Goal: Task Accomplishment & Management: Manage account settings

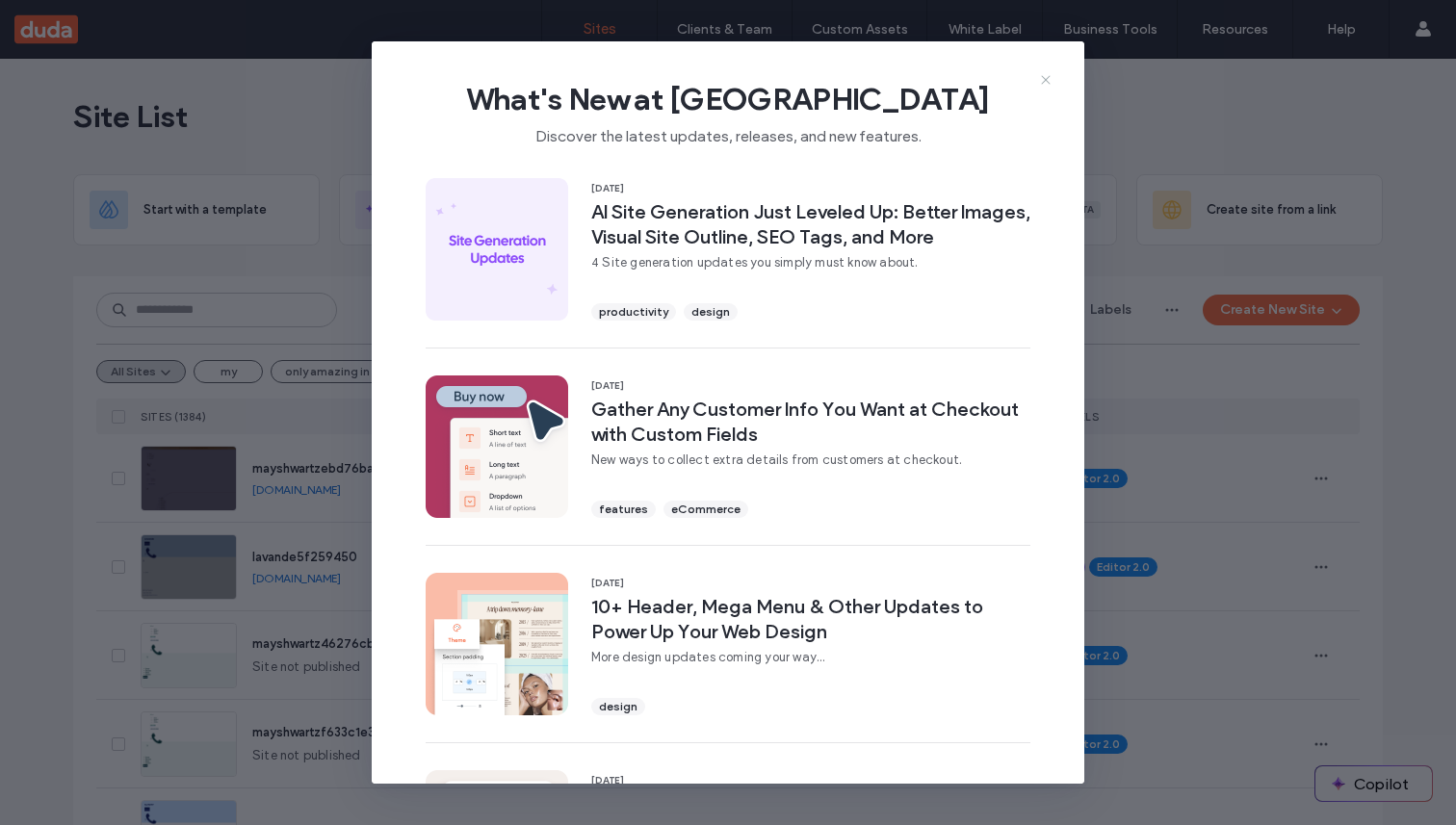
click at [1050, 73] on icon at bounding box center [1046, 80] width 16 height 16
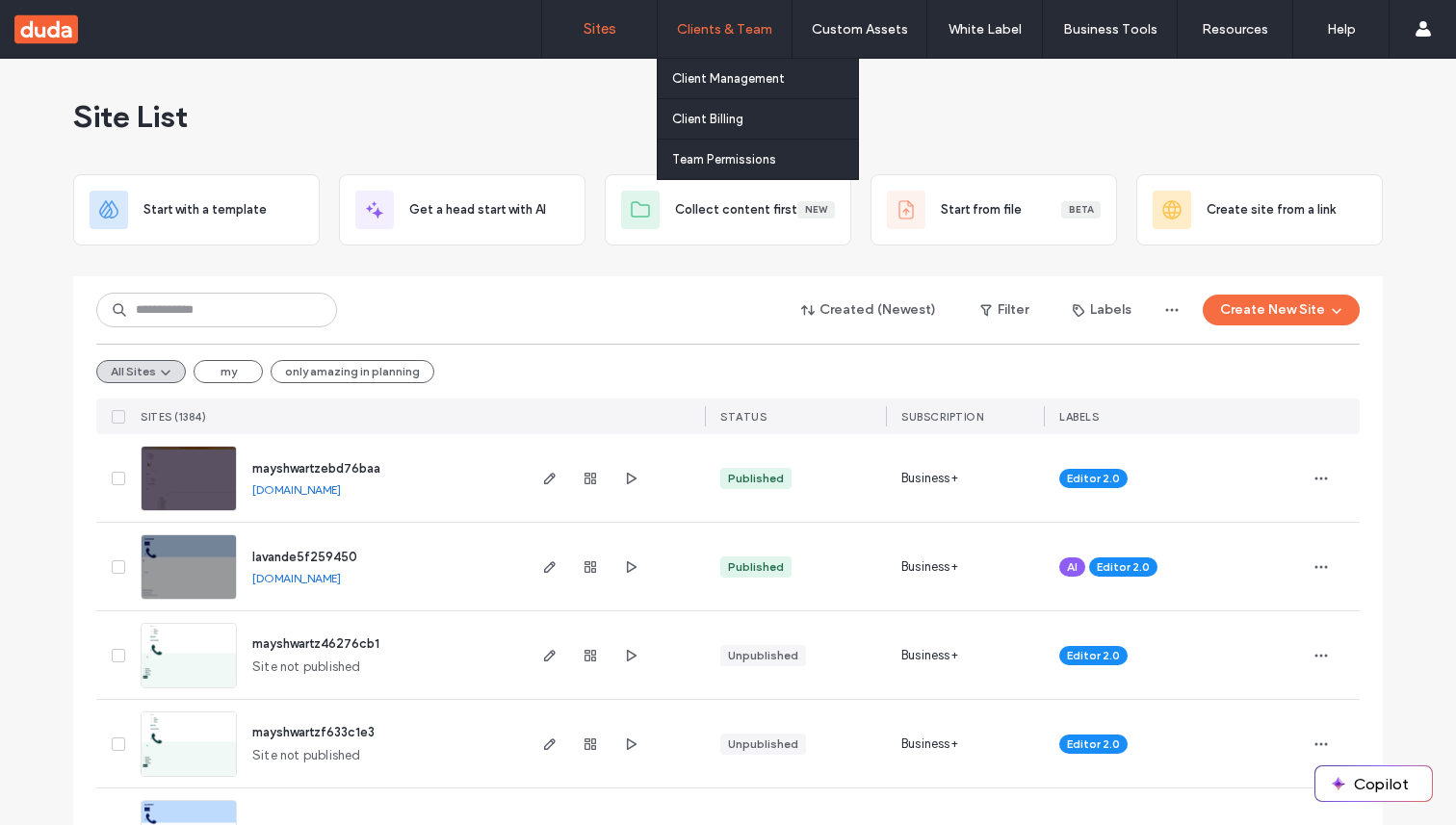
click at [714, 32] on label "Clients & Team" at bounding box center [725, 29] width 95 height 17
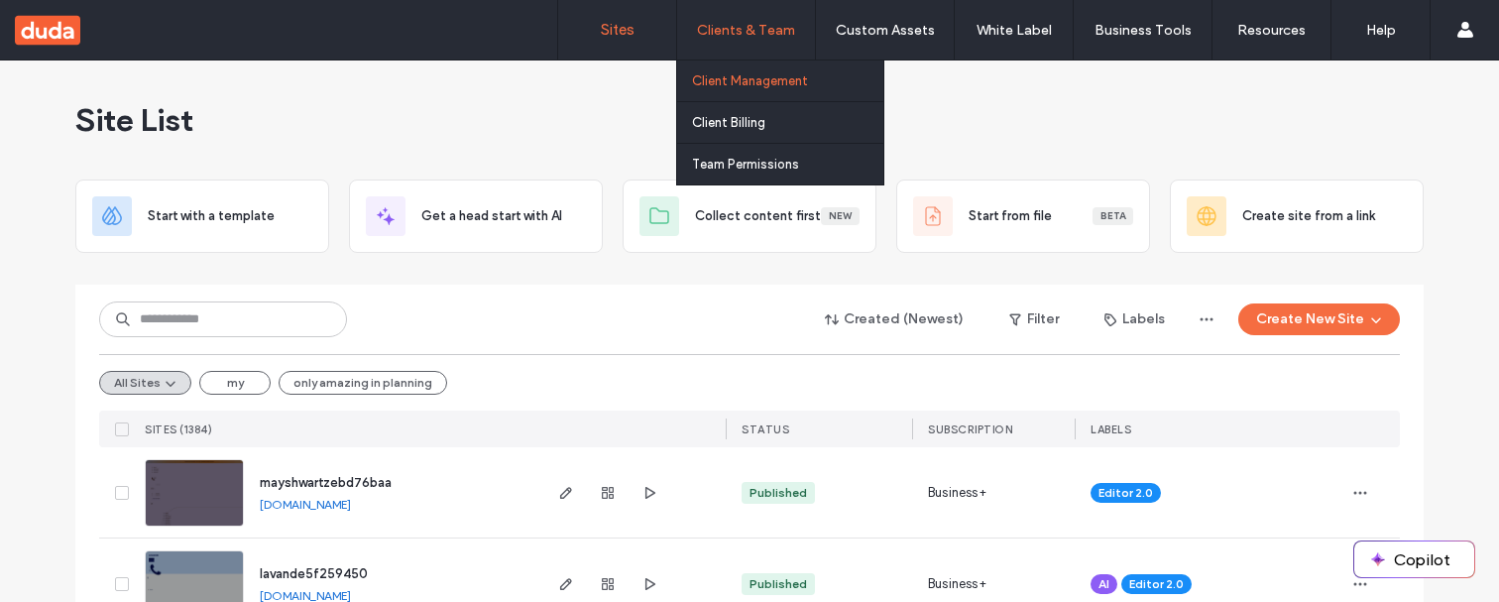
click at [761, 75] on label "Client Management" at bounding box center [750, 80] width 116 height 15
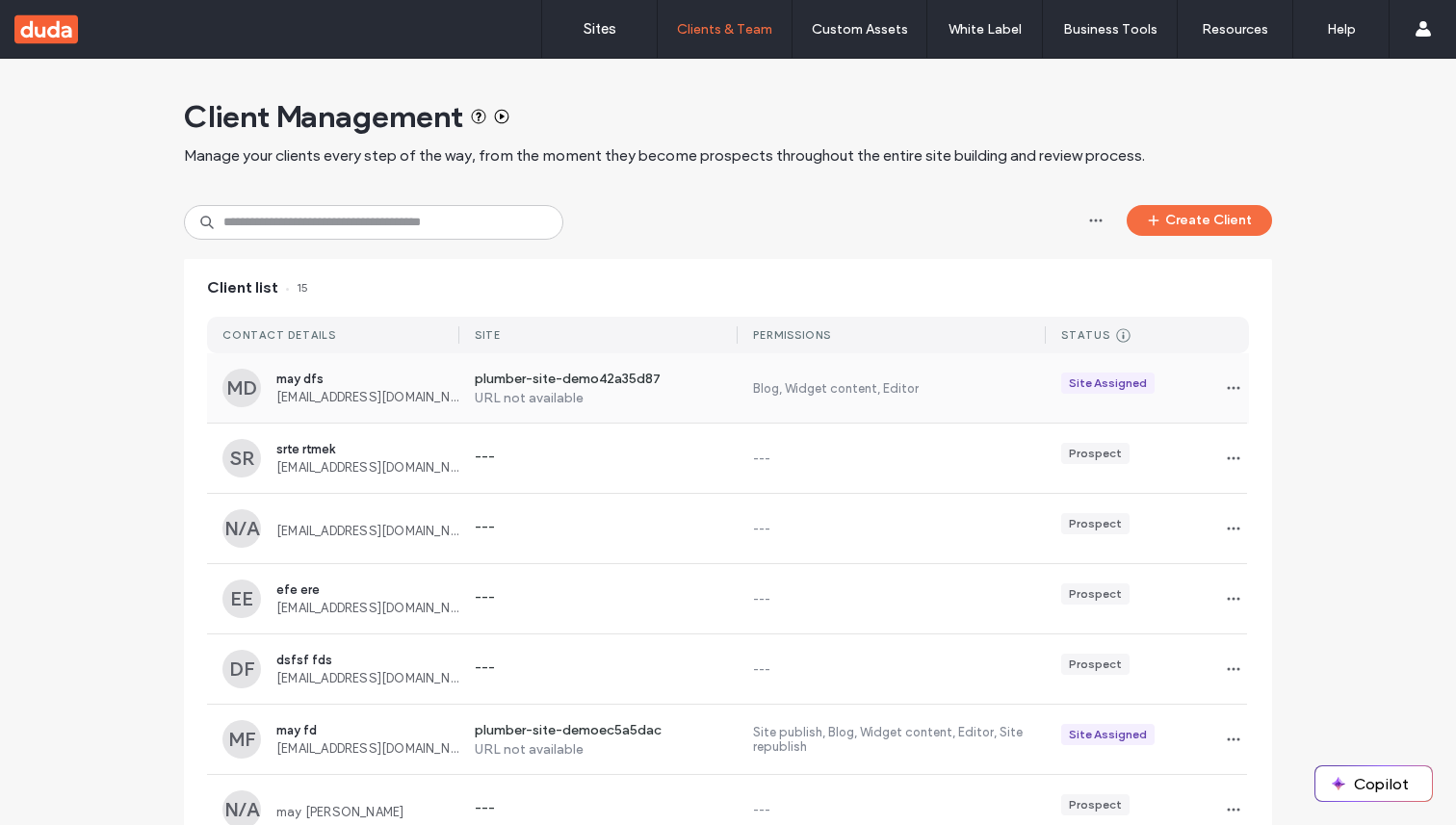
click at [885, 397] on div "plumber-site-demo42a35d87 URL not available Blog, Widget content, Editor Site A…" at bounding box center [854, 388] width 790 height 69
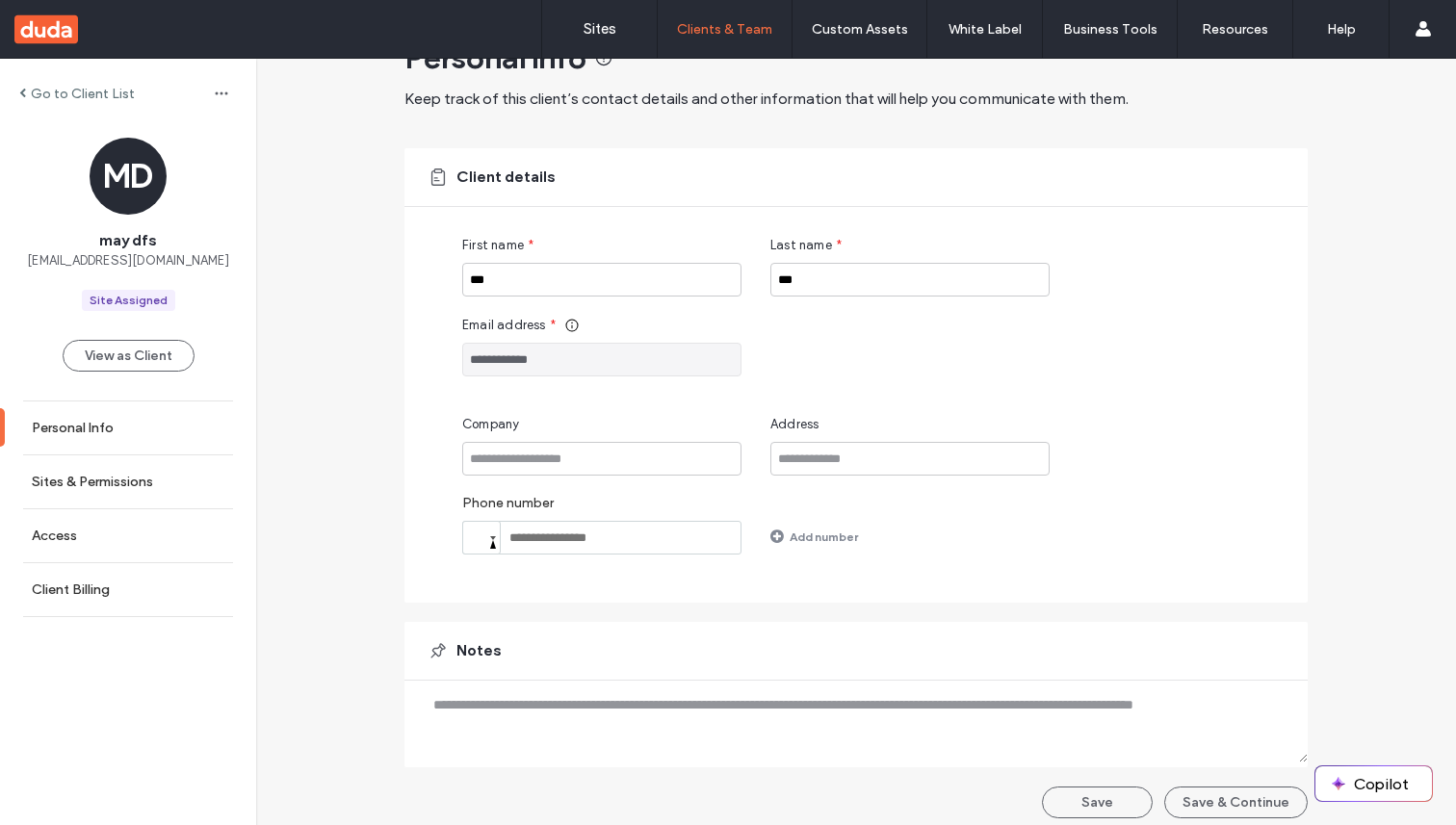
scroll to position [68, 0]
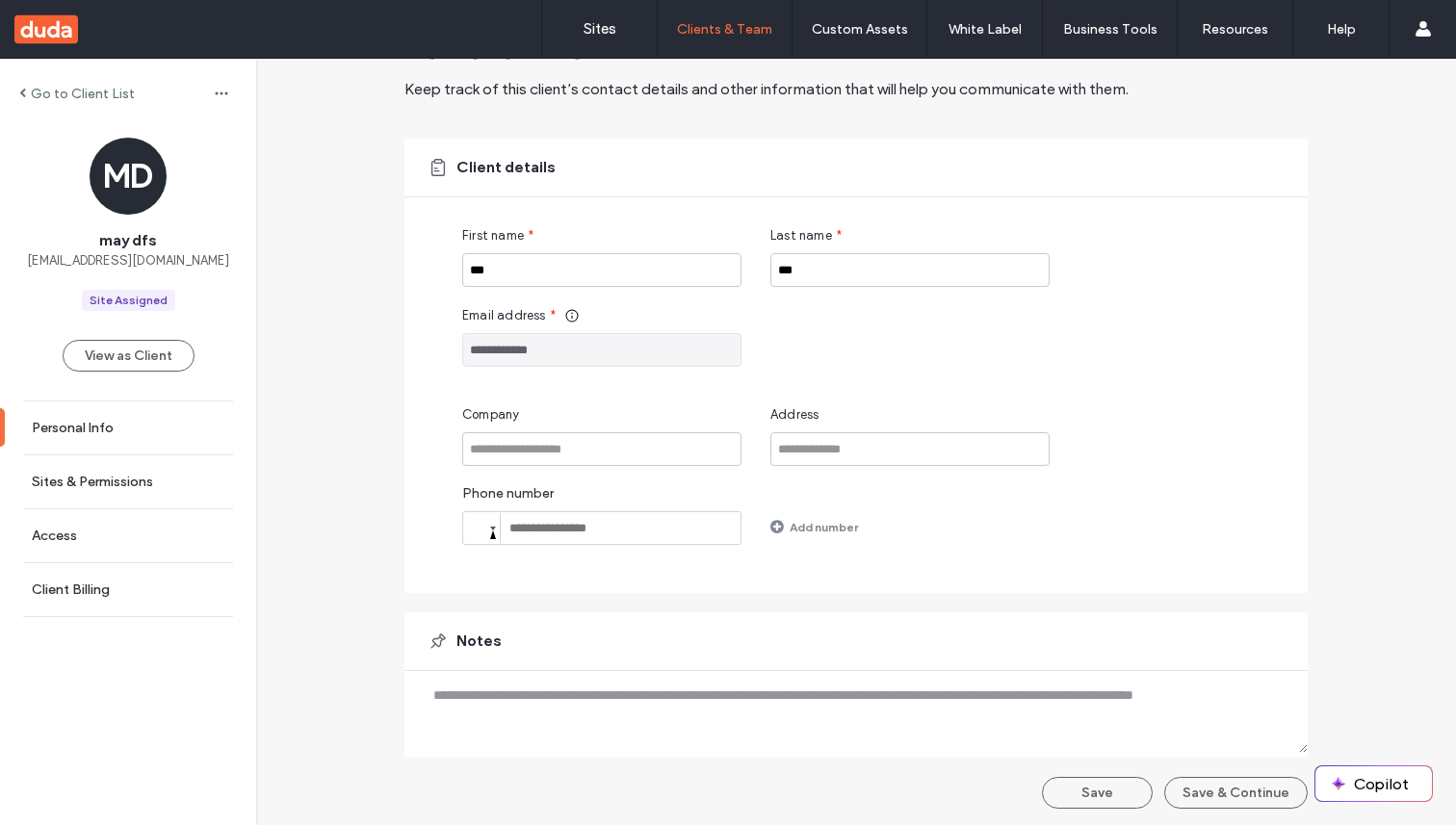
click at [491, 533] on div at bounding box center [493, 533] width 6 height 13
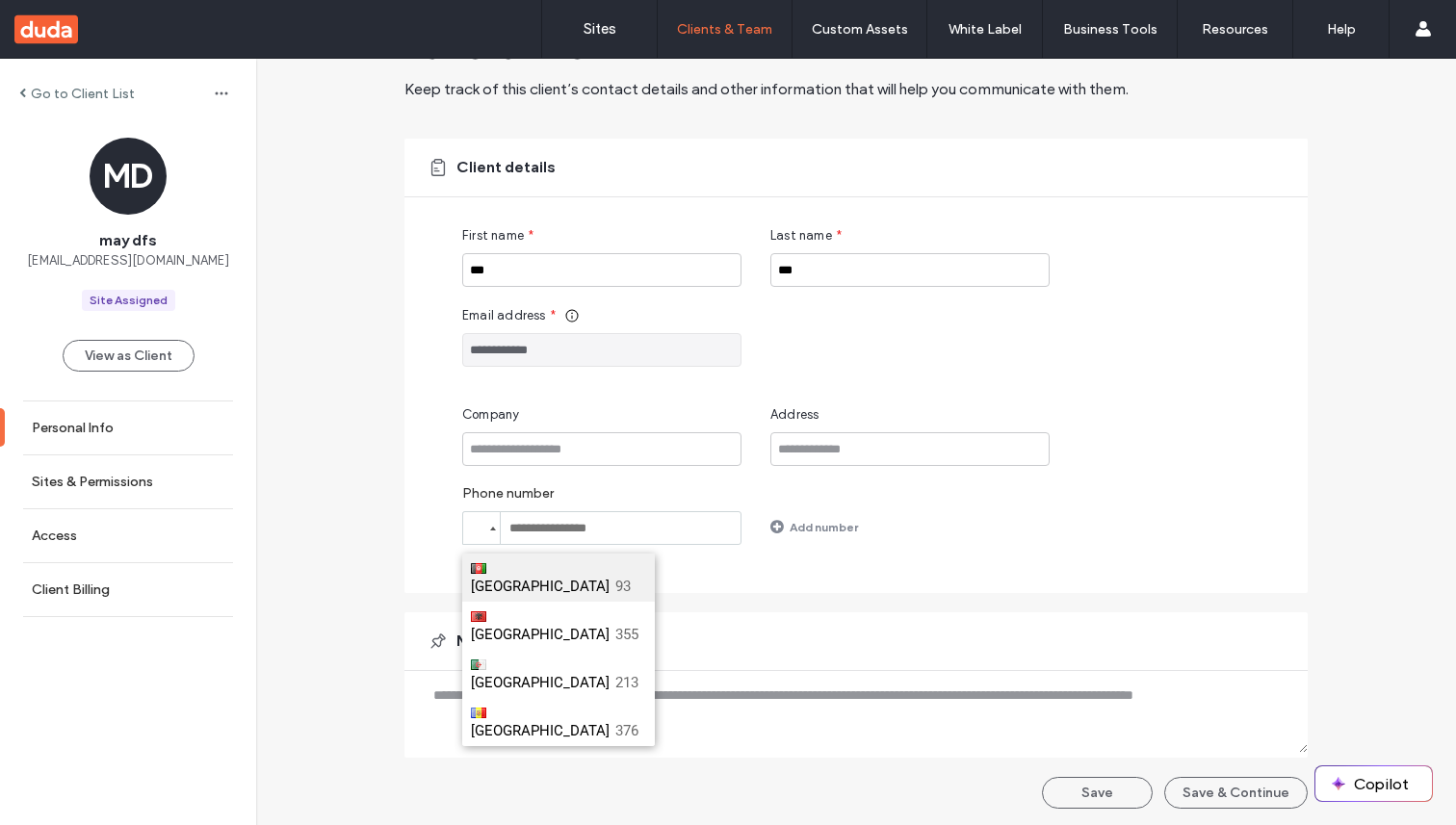
click at [489, 578] on span "Afghanistan" at bounding box center [540, 587] width 139 height 17
type input "**"
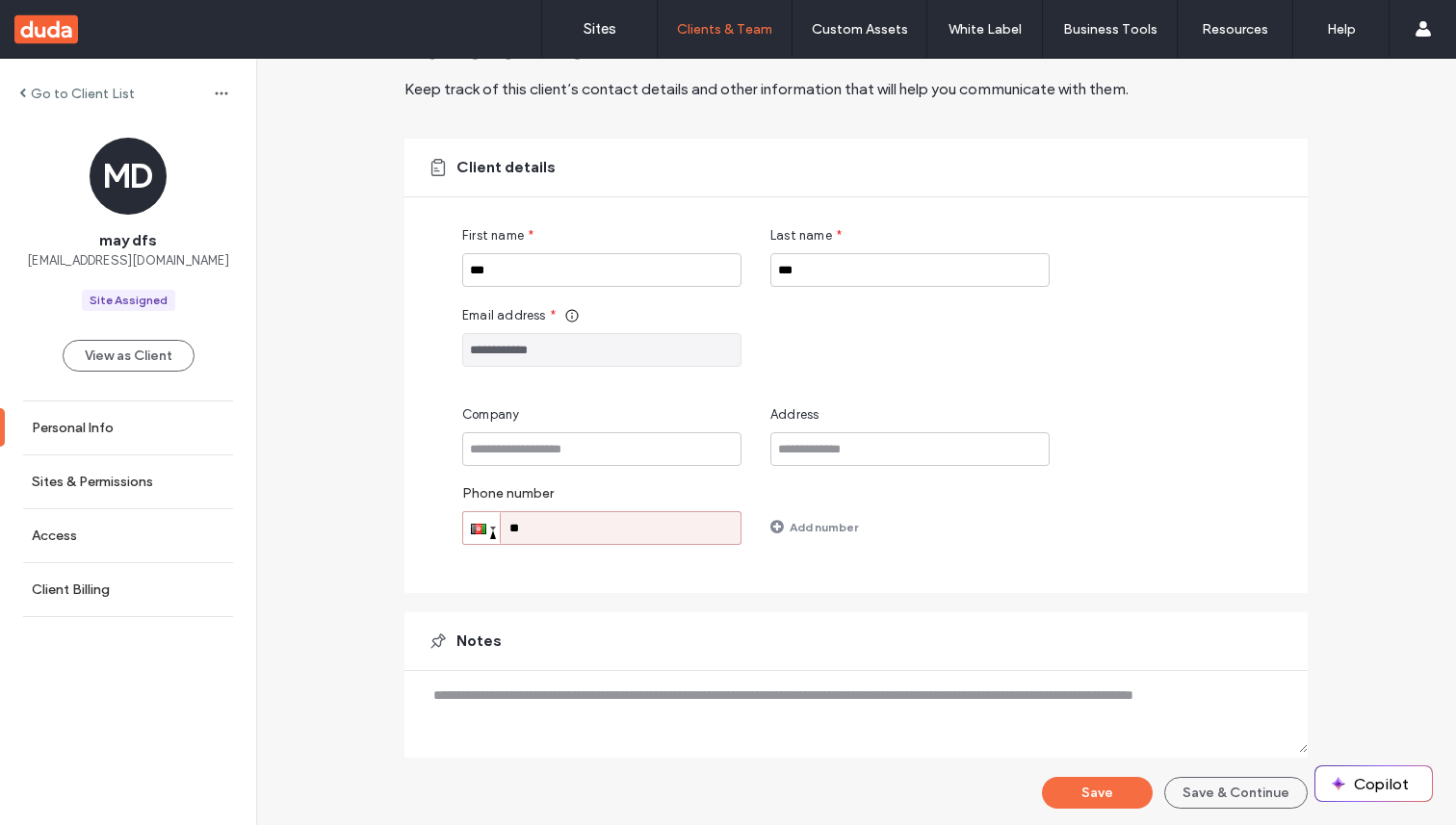
click at [491, 538] on div at bounding box center [493, 533] width 6 height 13
click at [77, 492] on link "Sites & Permissions" at bounding box center [128, 482] width 256 height 53
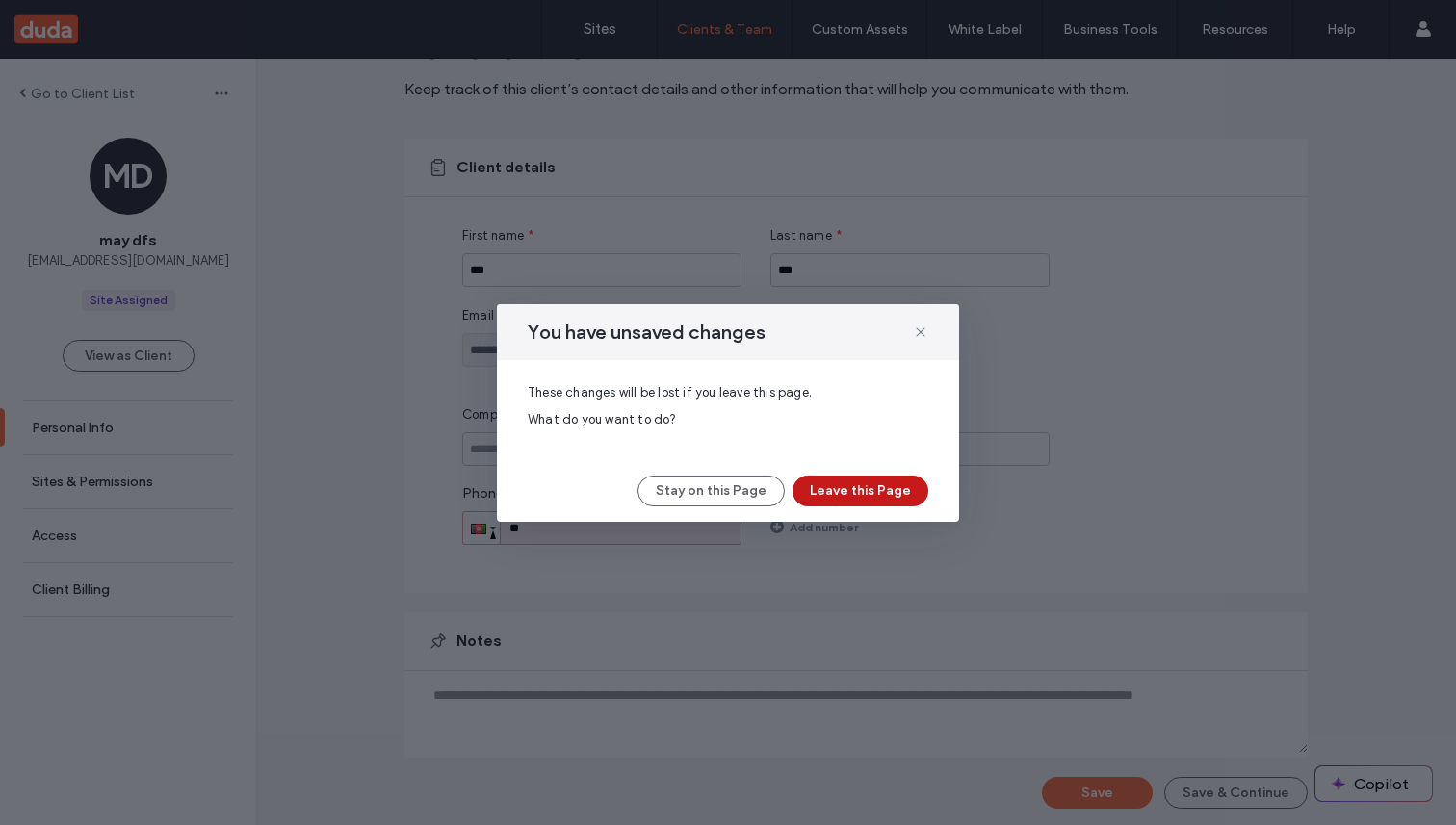
click at [898, 494] on button "Leave this Page" at bounding box center [861, 492] width 136 height 31
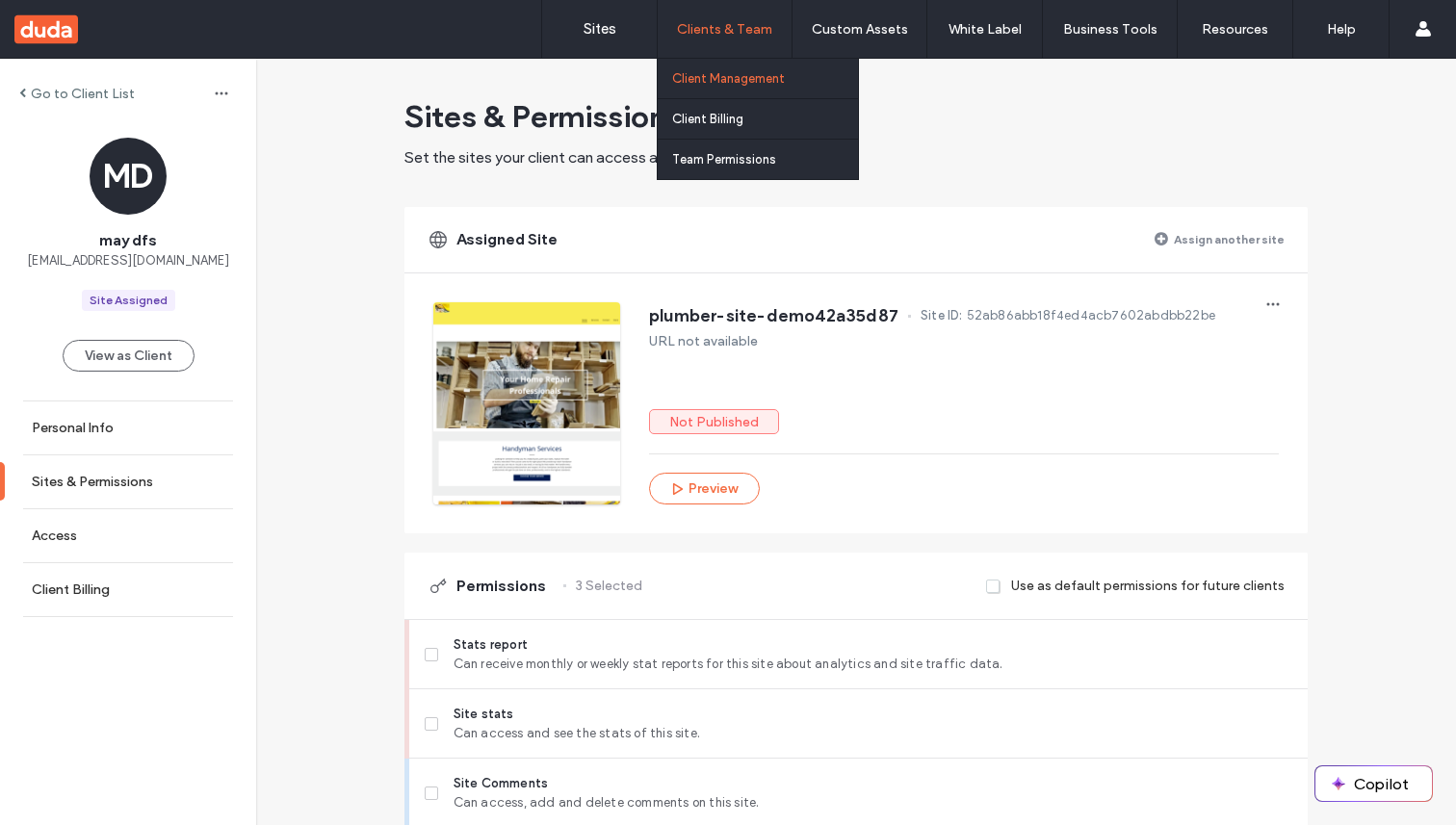
click at [691, 83] on label "Client Management" at bounding box center [728, 78] width 113 height 15
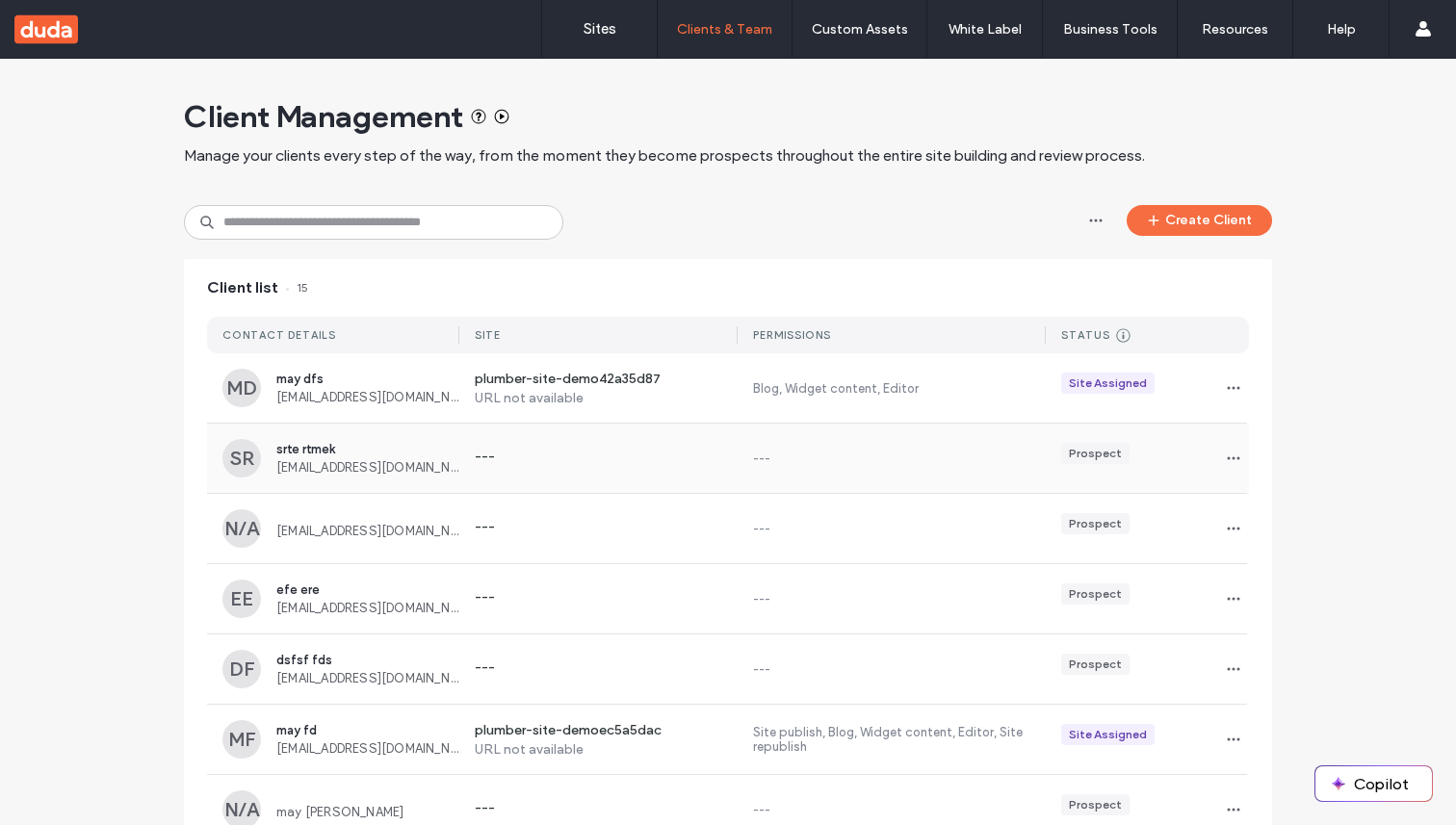
click at [448, 434] on div "SR srte rtmek rer3@gfd.com --- --- Prospect" at bounding box center [728, 458] width 1041 height 69
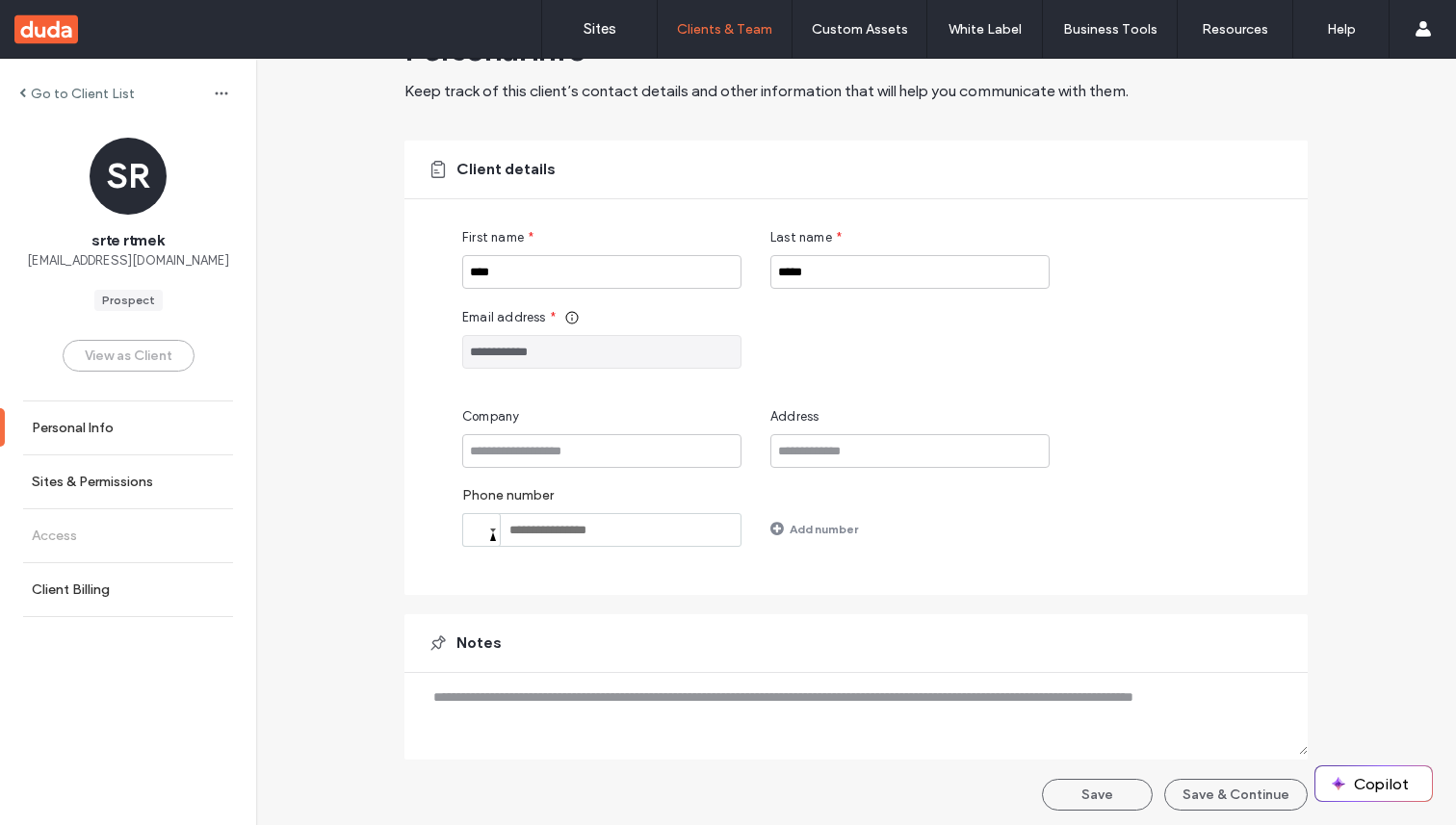
scroll to position [71, 0]
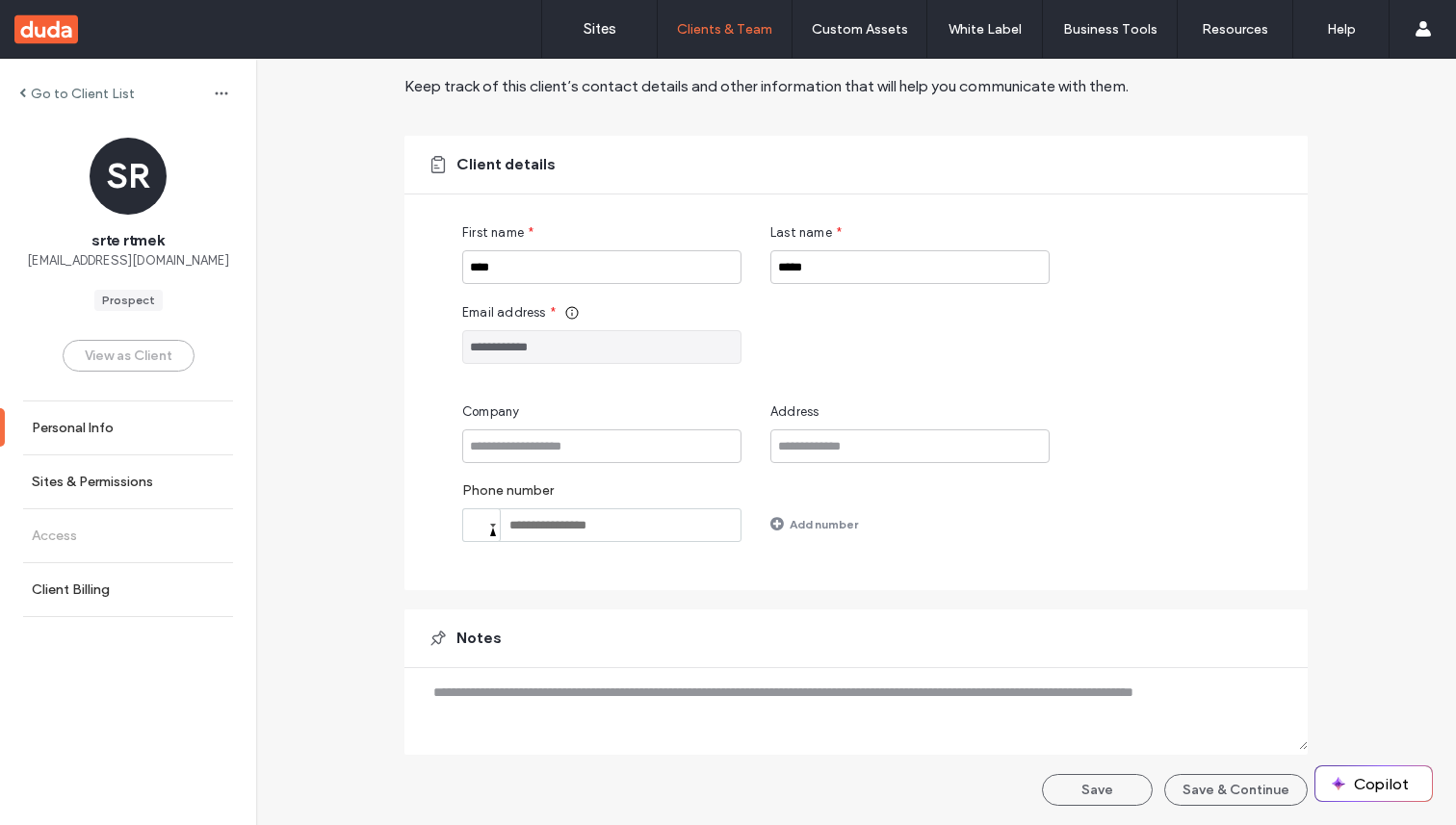
click at [540, 526] on input "tel" at bounding box center [601, 525] width 279 height 34
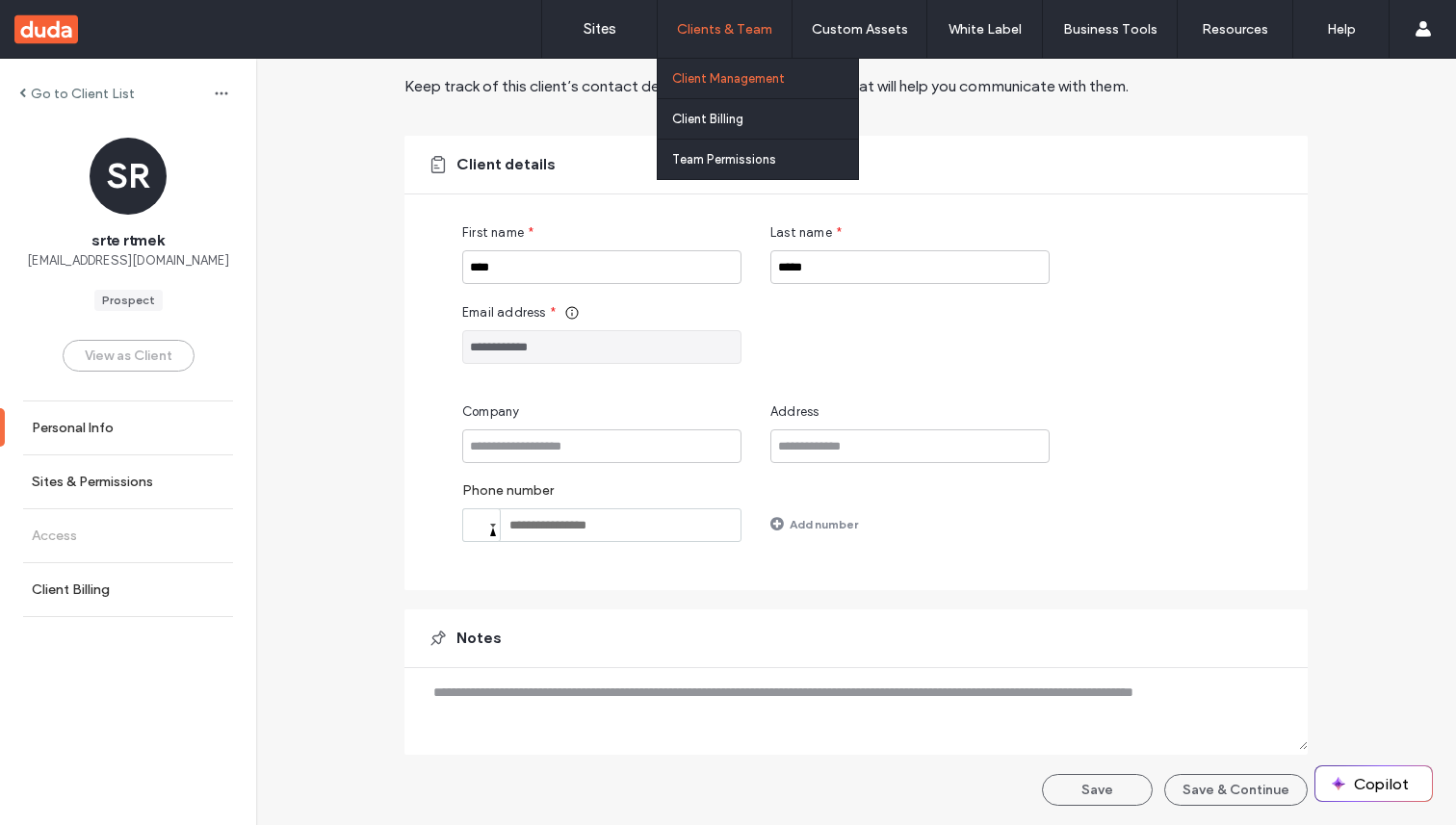
click at [714, 79] on label "Client Management" at bounding box center [728, 78] width 113 height 15
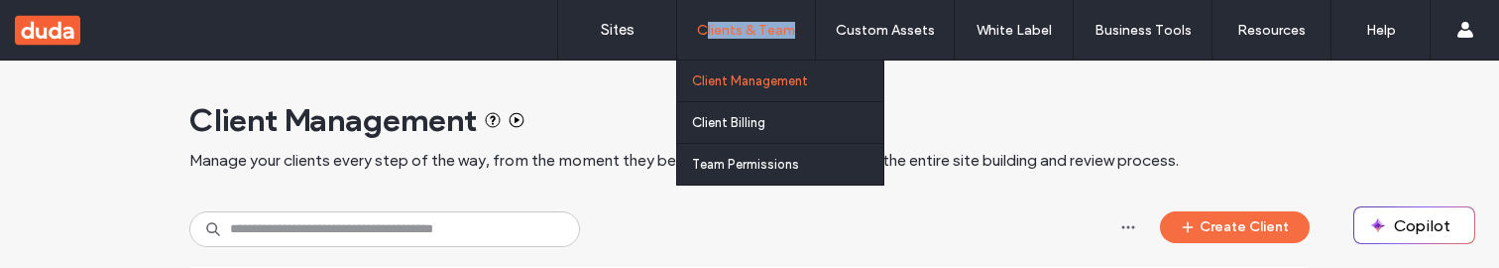
click at [705, 38] on div "Clients & Team" at bounding box center [746, 29] width 138 height 59
click at [704, 84] on label "Client Management" at bounding box center [750, 80] width 116 height 15
click at [723, 155] on link "Team Permissions" at bounding box center [787, 164] width 191 height 41
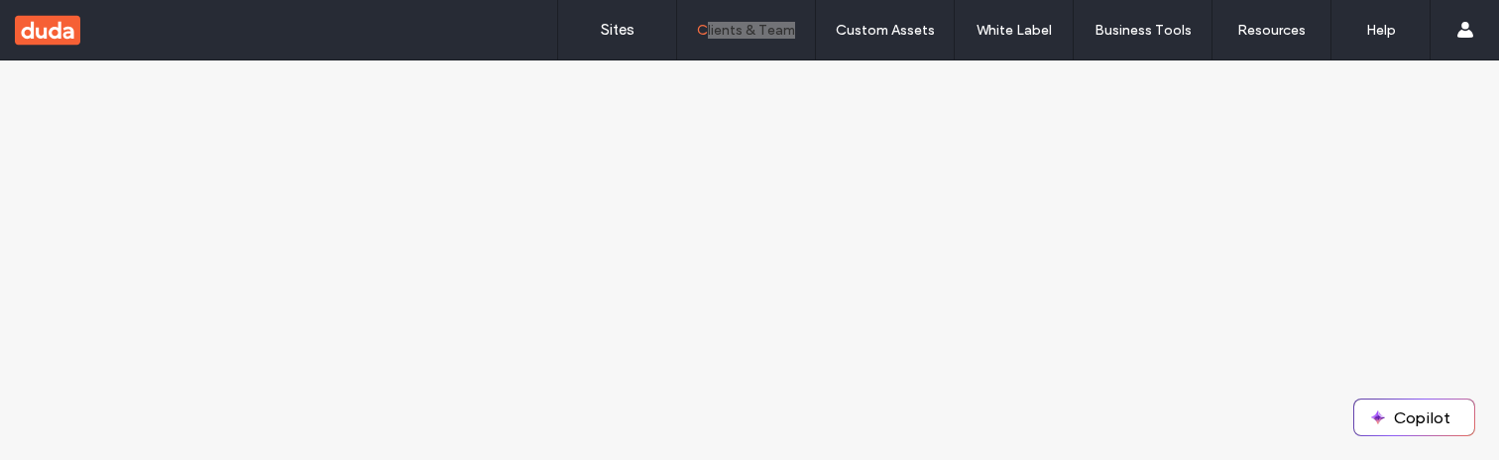
scroll to position [386, 0]
click link "view"
click div "Back"
